Goal: Find specific page/section: Find specific page/section

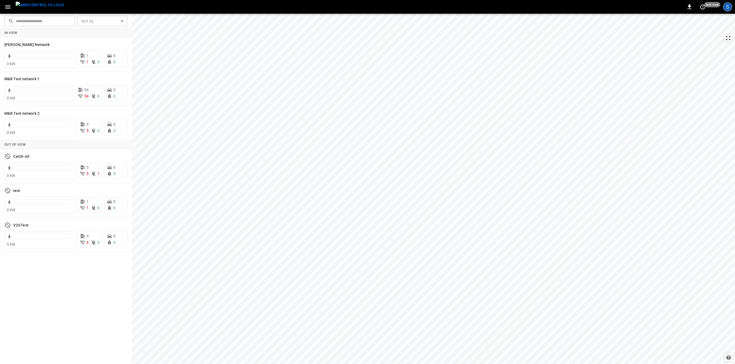
click at [727, 5] on div "S" at bounding box center [727, 6] width 9 height 9
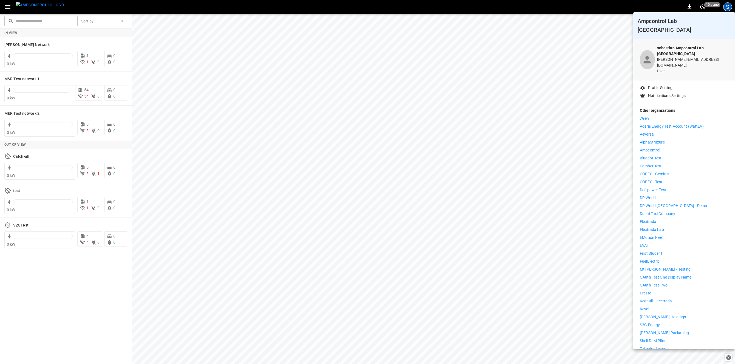
click at [660, 155] on p "Bluedot-Test" at bounding box center [650, 158] width 22 height 6
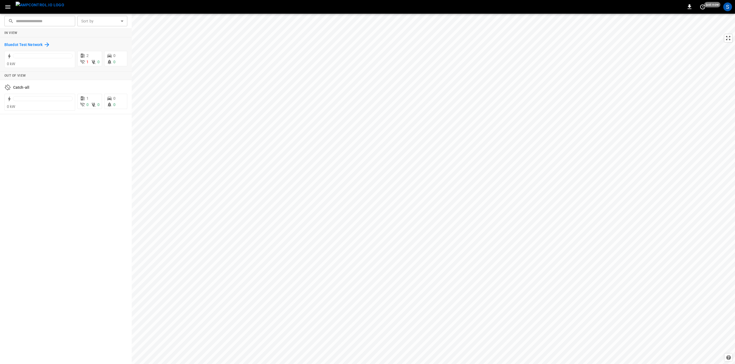
click at [17, 46] on h6 "Bluedot Test Network" at bounding box center [23, 45] width 38 height 6
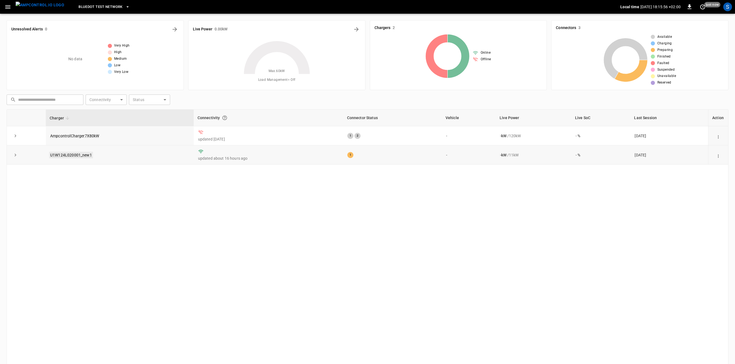
click at [62, 156] on link "U1W124L020001_new1" at bounding box center [71, 155] width 44 height 7
